Goal: Entertainment & Leisure: Consume media (video, audio)

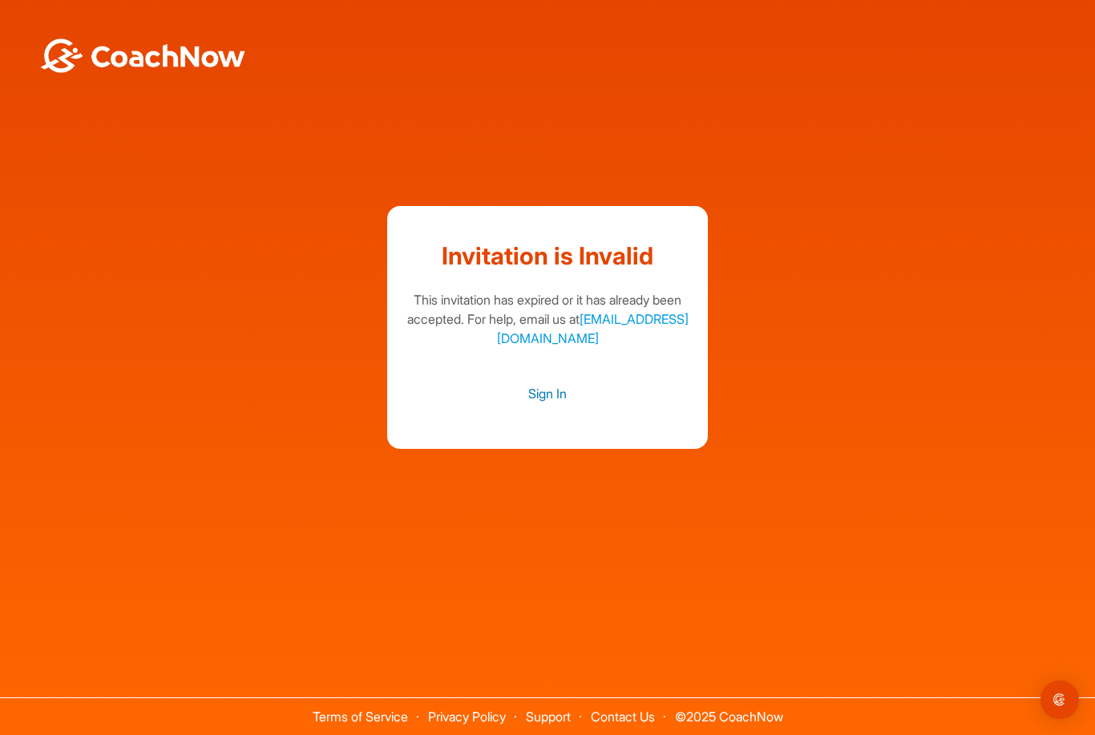
click at [549, 404] on link "Sign In" at bounding box center [547, 393] width 288 height 21
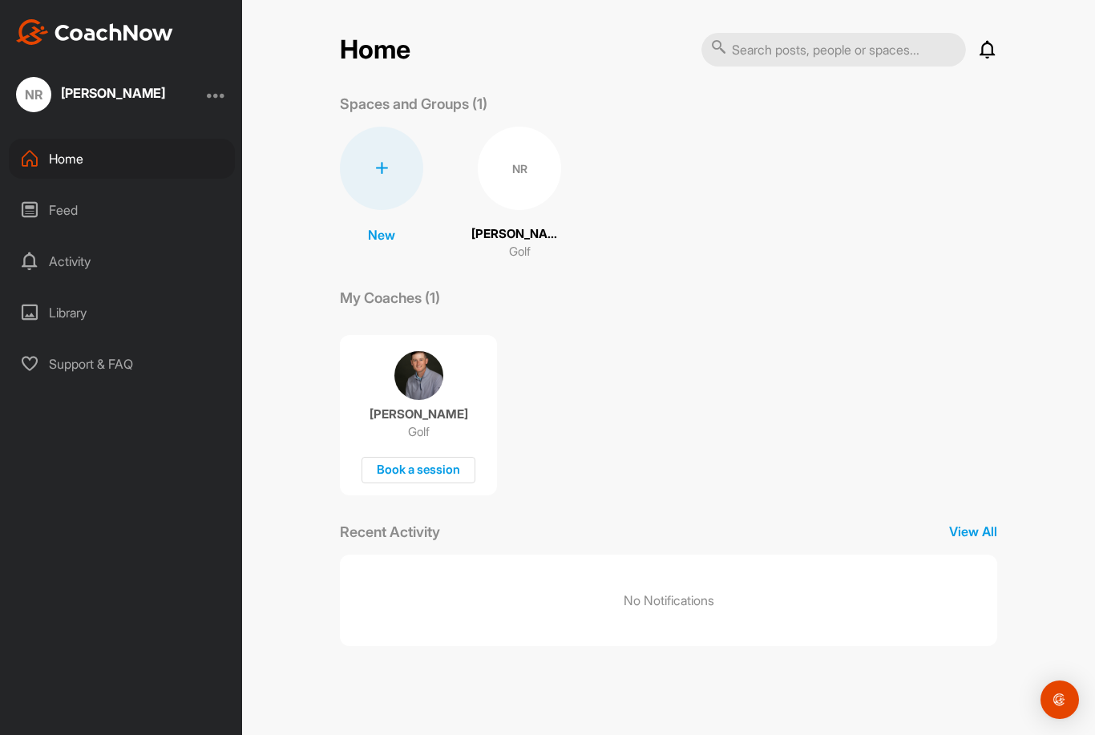
click at [519, 166] on div "NR" at bounding box center [519, 168] width 83 height 83
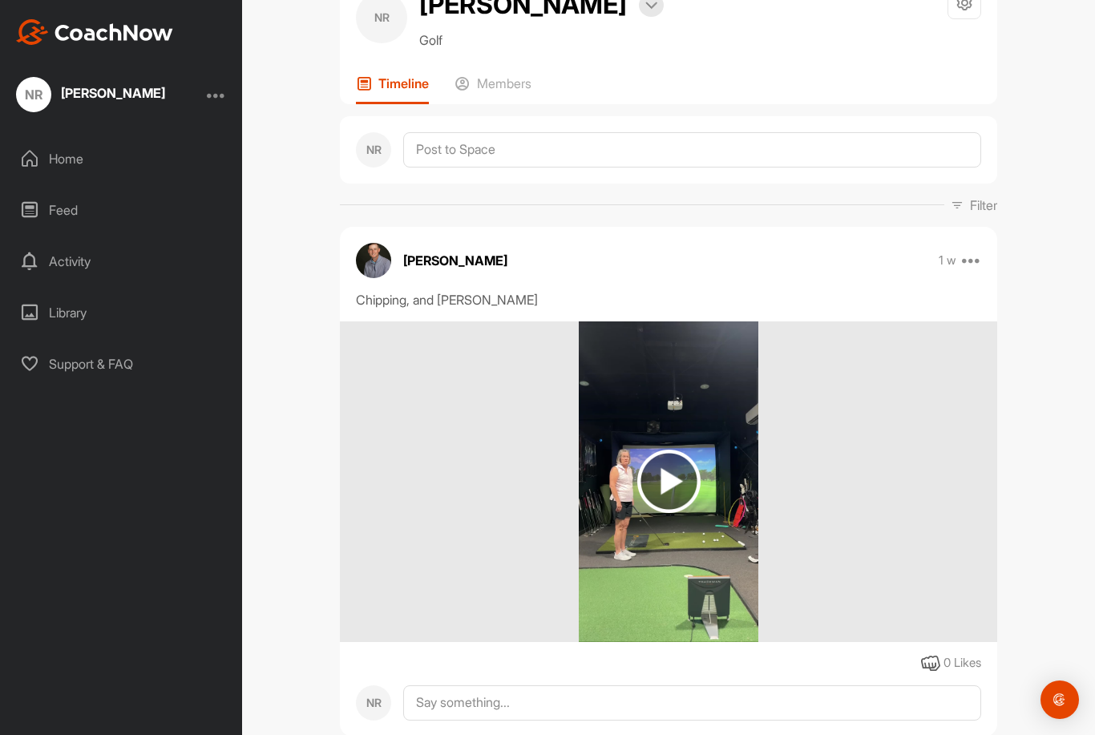
scroll to position [62, 0]
click at [698, 478] on img at bounding box center [668, 481] width 63 height 63
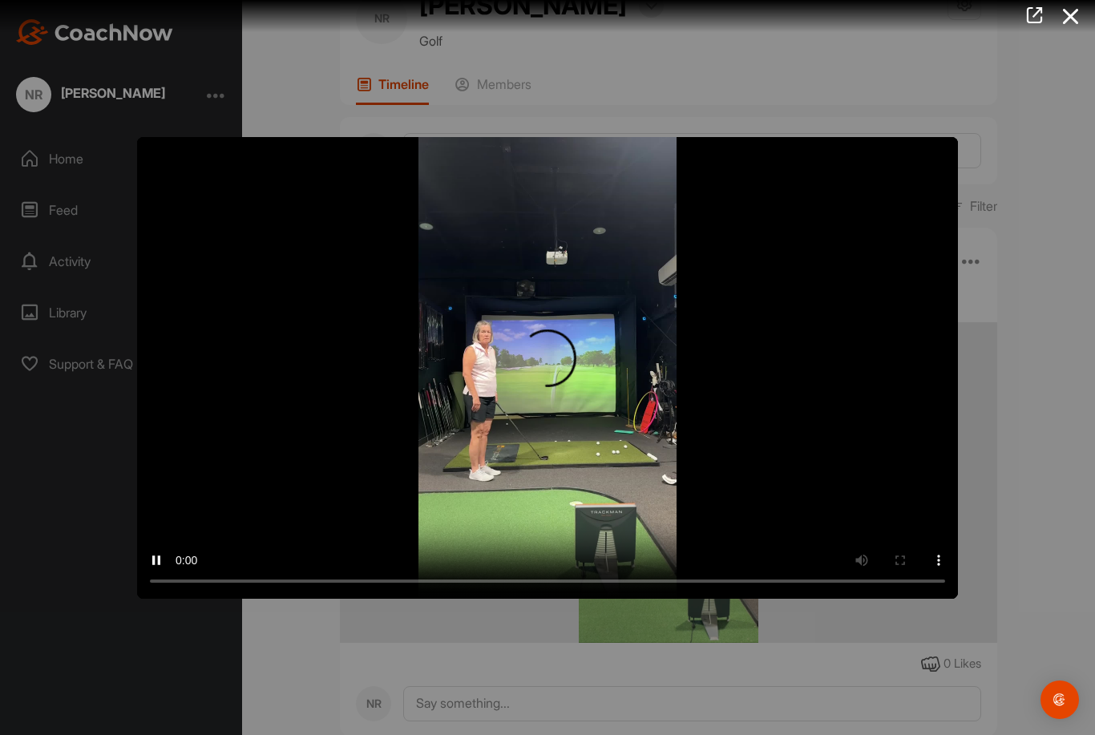
click at [540, 361] on video "Video Player" at bounding box center [547, 368] width 821 height 462
click at [700, 209] on video "Video Player" at bounding box center [547, 368] width 821 height 462
click at [1067, 18] on icon at bounding box center [1070, 17] width 37 height 30
